Goal: Task Accomplishment & Management: Complete application form

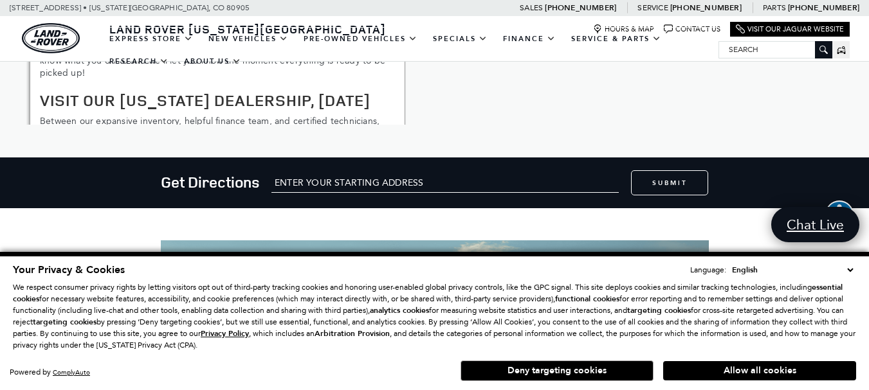
scroll to position [1865, 0]
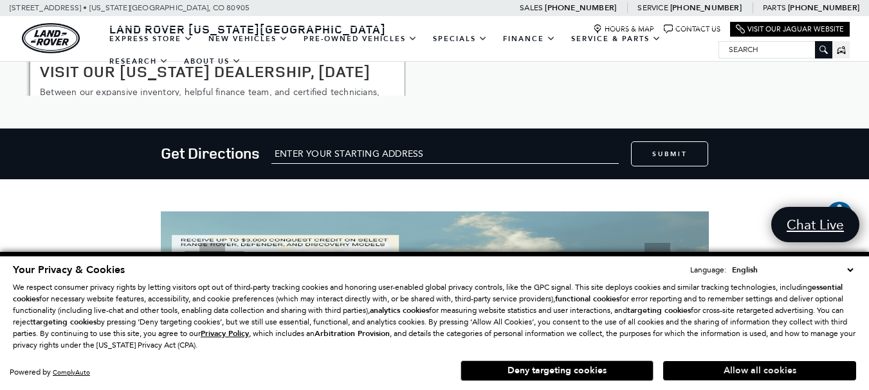
click at [748, 370] on button "Allow all cookies" at bounding box center [759, 370] width 193 height 19
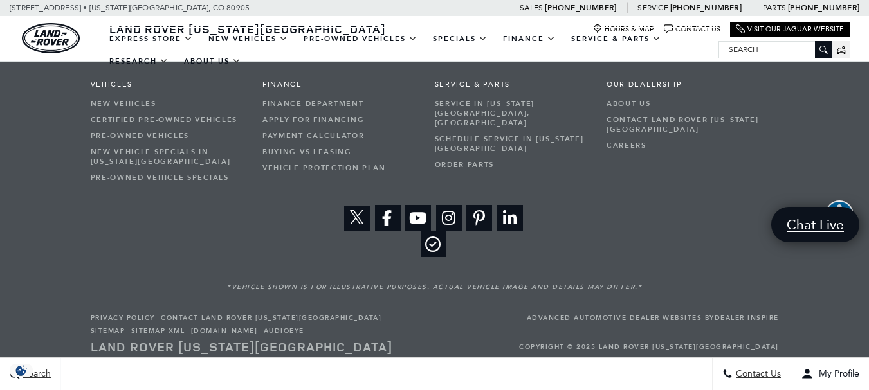
scroll to position [2165, 0]
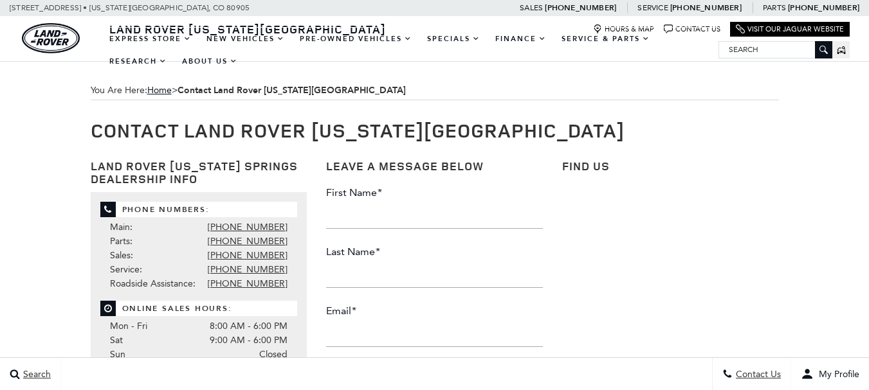
click at [398, 221] on input "First Name *" at bounding box center [434, 216] width 217 height 26
type input "David"
type input "Sanchez"
type input "david.sanchez@fairwayslogistics.org"
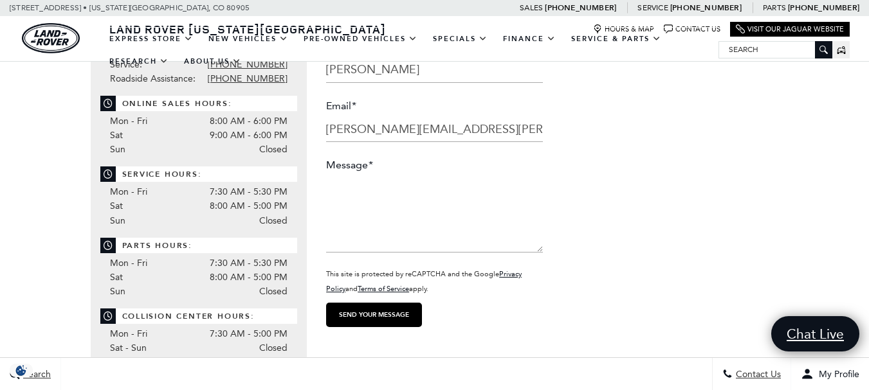
scroll to position [257, 0]
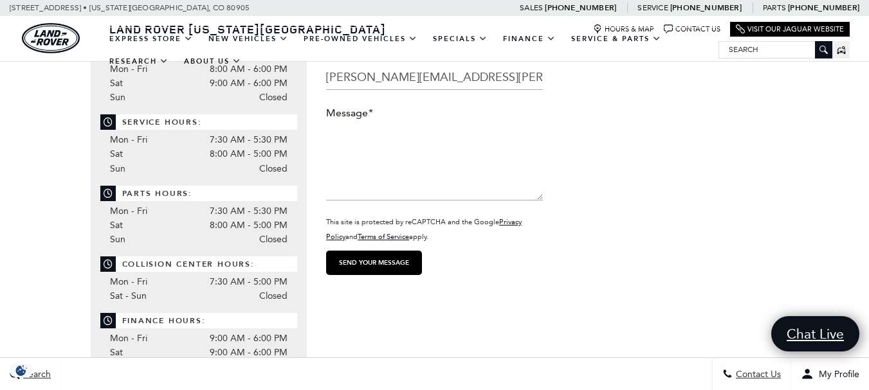
click at [378, 144] on textarea "Message *" at bounding box center [434, 161] width 217 height 77
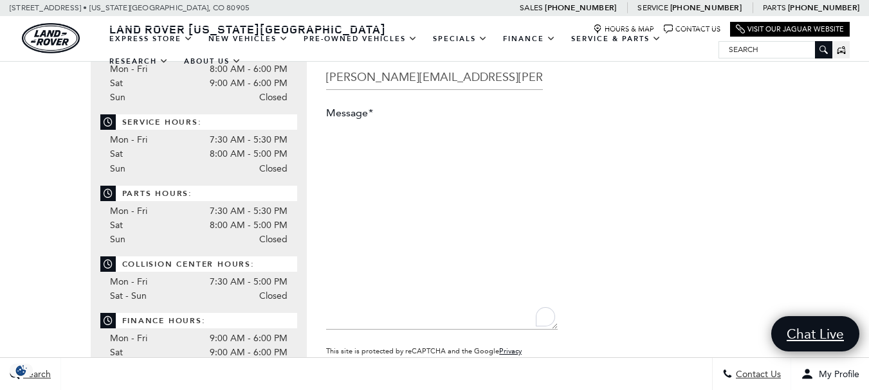
drag, startPoint x: 540, startPoint y: 198, endPoint x: 555, endPoint y: 327, distance: 130.1
click at [543, 327] on li "Message *" at bounding box center [434, 220] width 217 height 228
paste textarea "Hi Lexus of Colorado Springs, I hope you’re doing well. I wanted to propose our…"
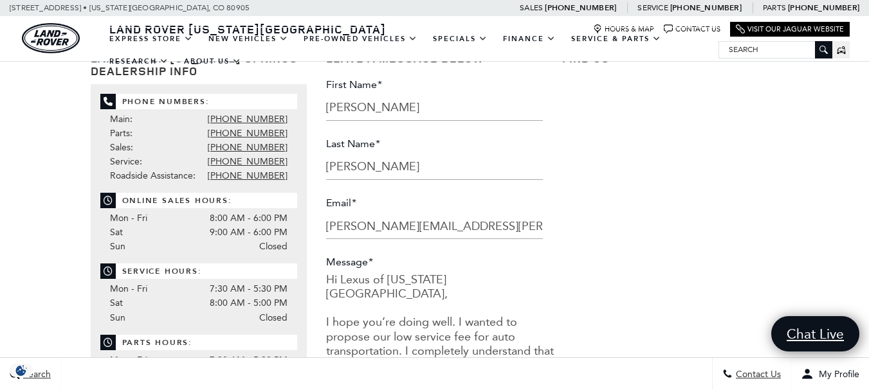
scroll to position [129, 0]
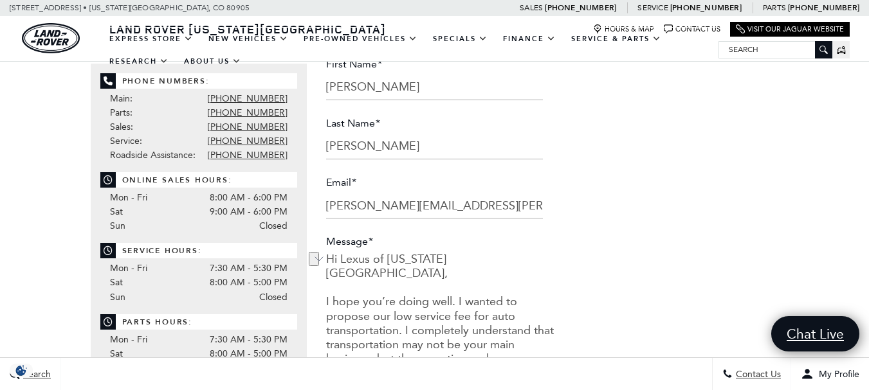
drag, startPoint x: 387, startPoint y: 259, endPoint x: 349, endPoint y: 264, distance: 37.7
click at [349, 264] on textarea "Hi Lexus of Colorado Springs, I hope you’re doing well. I wanted to propose our…" at bounding box center [442, 355] width 232 height 206
drag, startPoint x: 340, startPoint y: 291, endPoint x: 325, endPoint y: 293, distance: 14.4
click at [325, 293] on div "Leave a Message Below First Name * David Last Name * Sanchez Email * david.sanc…" at bounding box center [434, 279] width 236 height 521
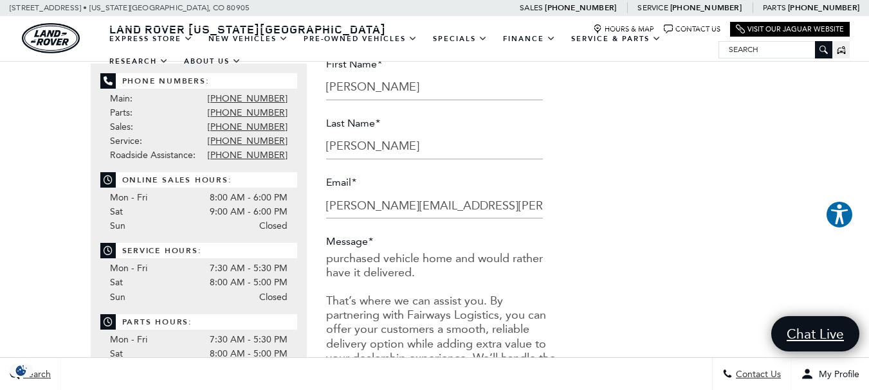
scroll to position [180, 0]
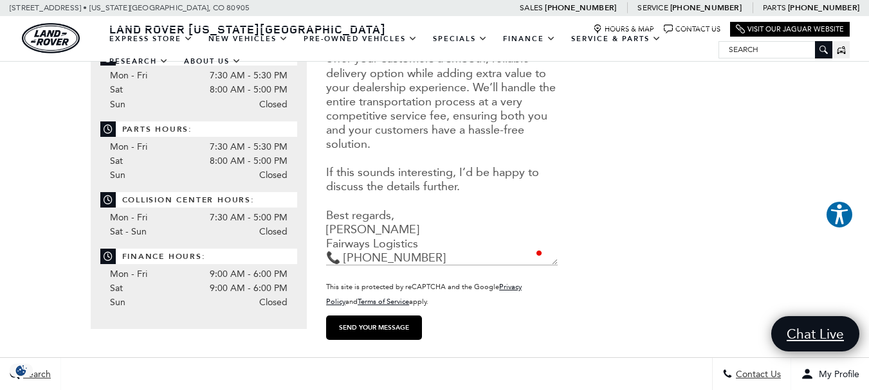
type textarea "Hi Land Rover Colorado Springs, Hope you’re doing well. I wanted to propose our…"
click at [363, 325] on input "Send your message" at bounding box center [374, 328] width 96 height 24
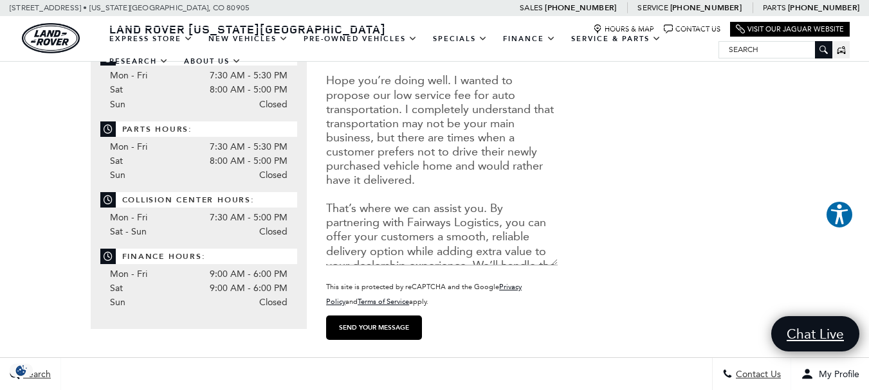
scroll to position [0, 0]
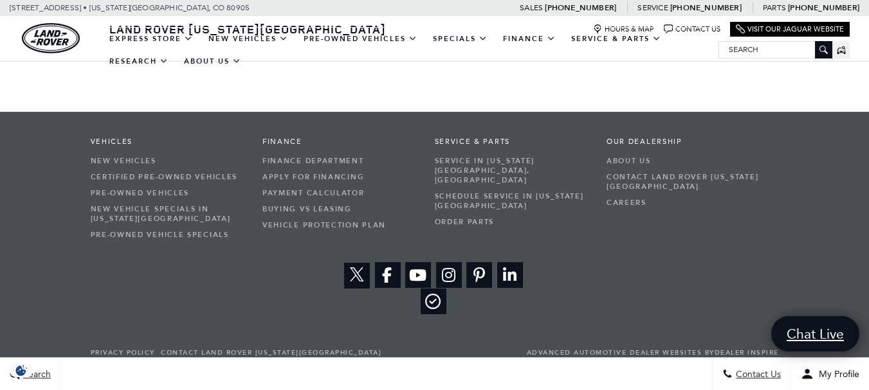
scroll to position [1069, 0]
